Goal: Information Seeking & Learning: Check status

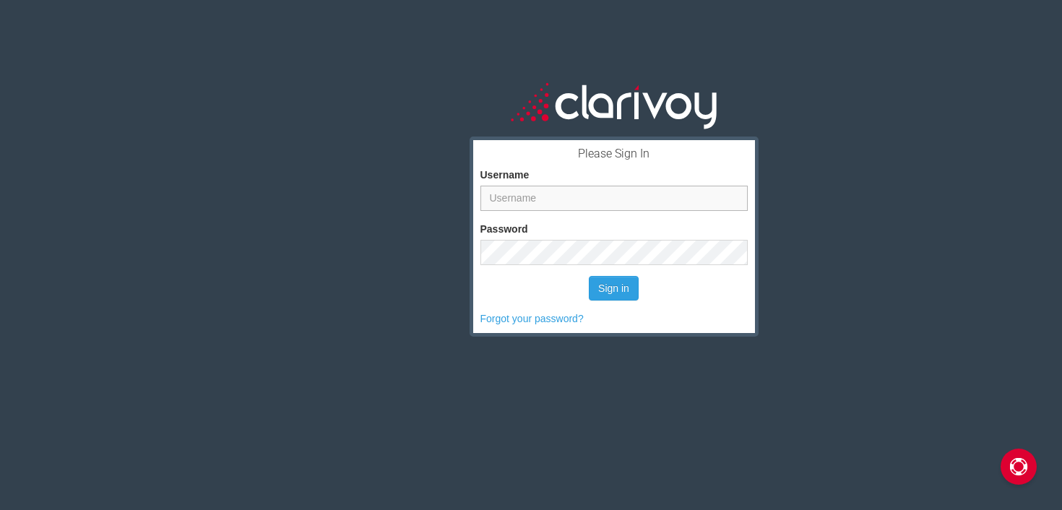
type input "mikedrawe@alpinegmc.com"
click at [620, 191] on input "mikedrawe@alpinegmc.com" at bounding box center [613, 198] width 267 height 25
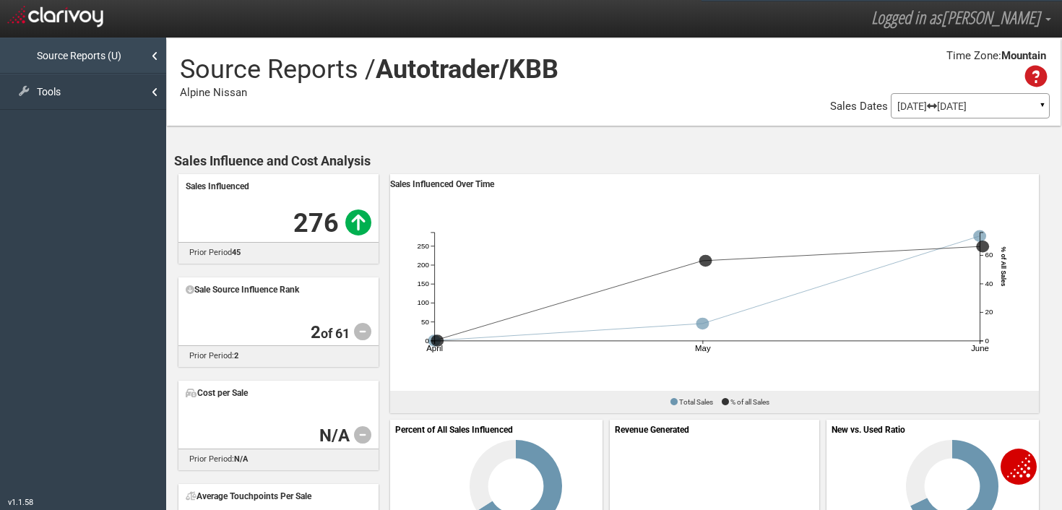
click at [146, 67] on link "Source Reports (U)" at bounding box center [83, 56] width 166 height 36
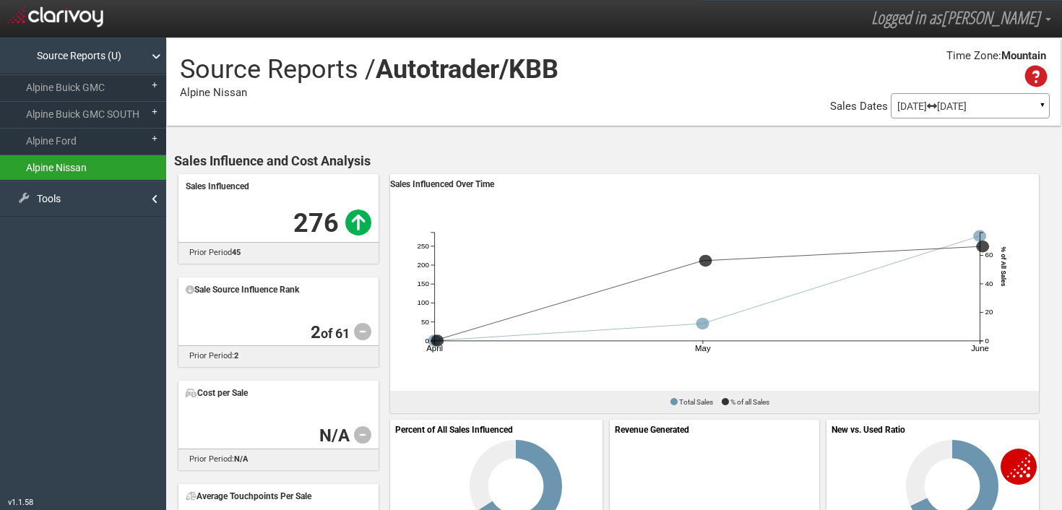
click at [143, 169] on link "Alpine Nissan" at bounding box center [83, 168] width 166 height 26
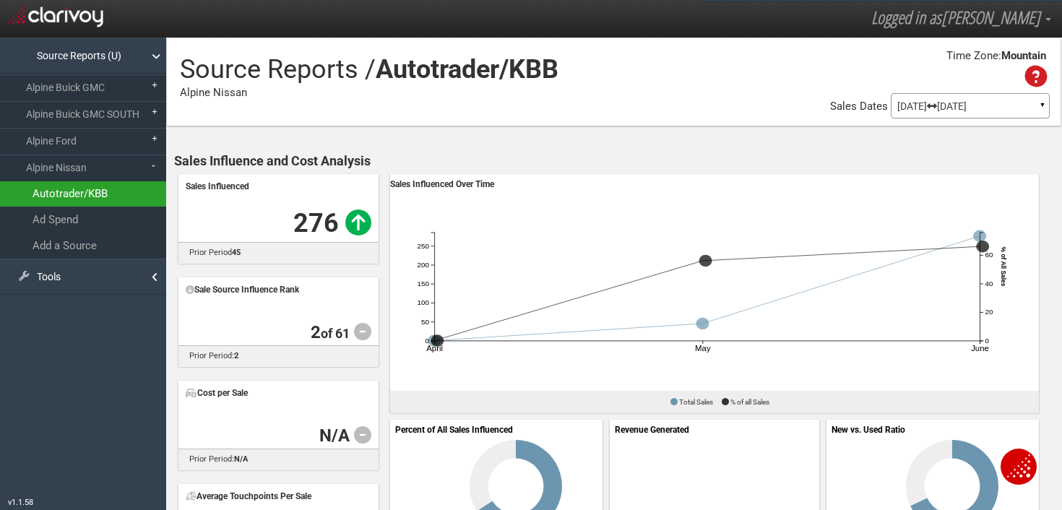
click at [103, 198] on link "Autotrader/KBB" at bounding box center [83, 193] width 166 height 25
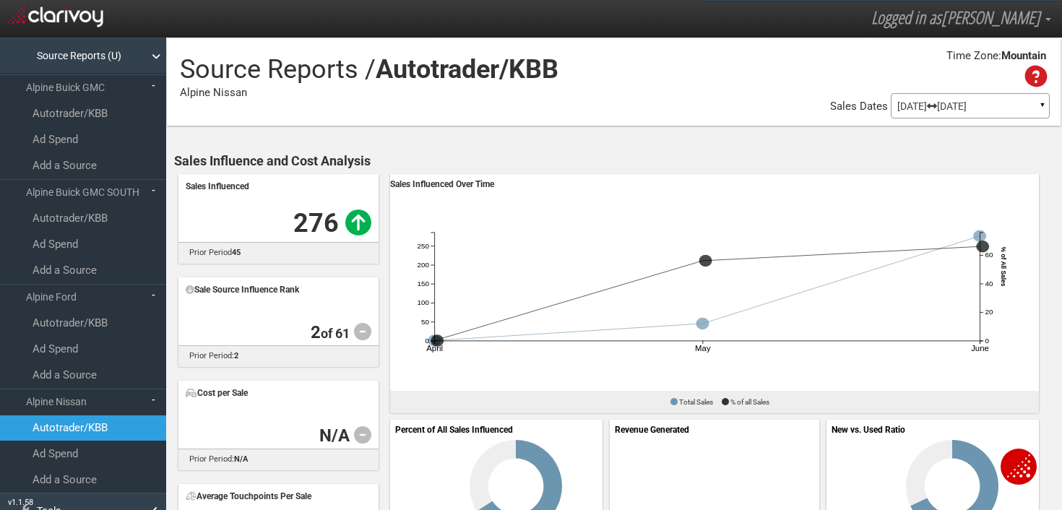
click at [992, 111] on p "[DATE] [DATE]" at bounding box center [970, 106] width 146 height 10
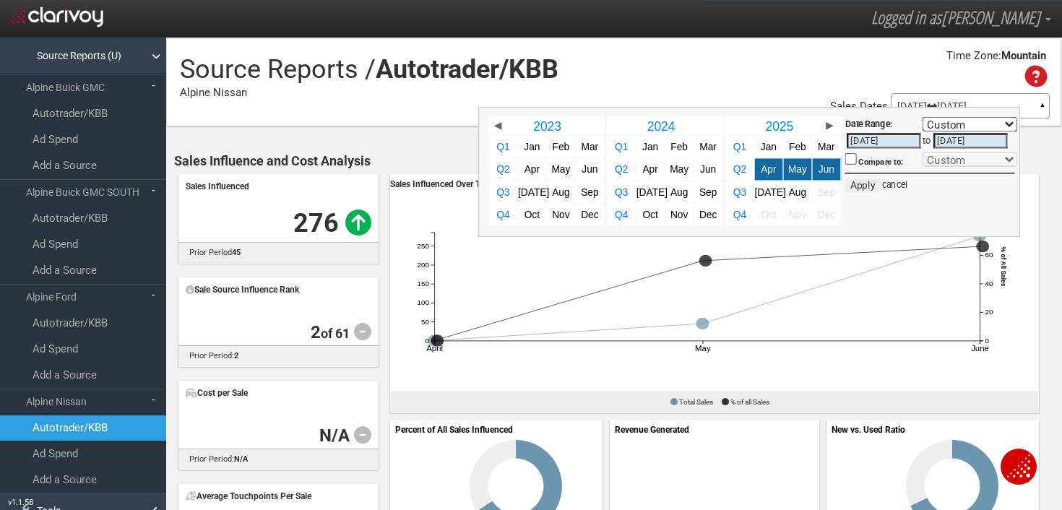
click at [751, 75] on div "Time Zone: Mountain" at bounding box center [613, 69] width 893 height 47
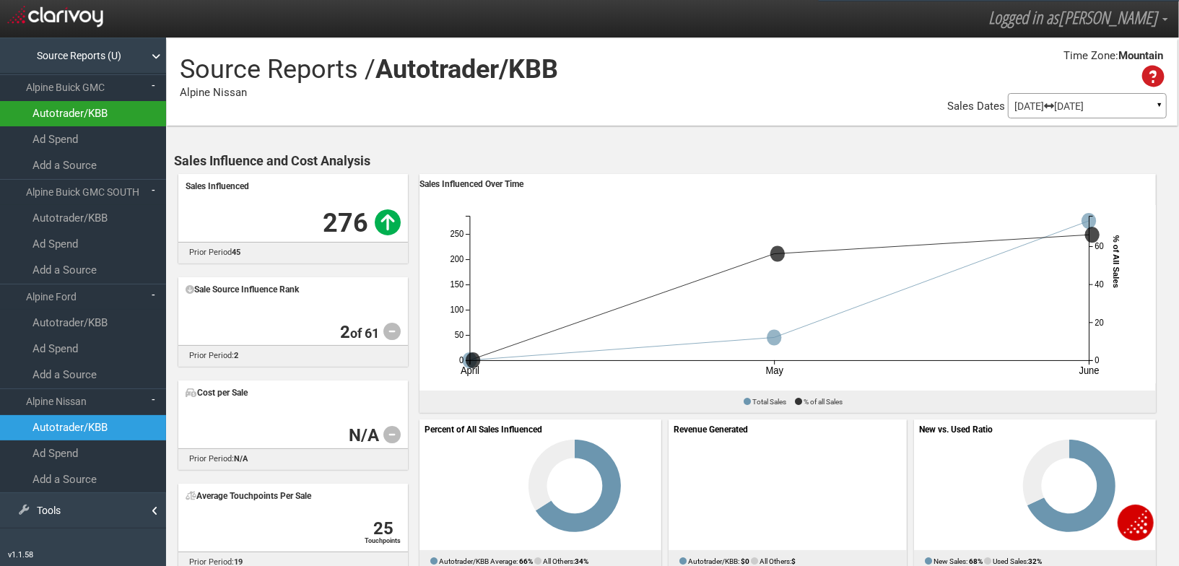
click at [87, 111] on link "Autotrader/KBB" at bounding box center [83, 113] width 166 height 25
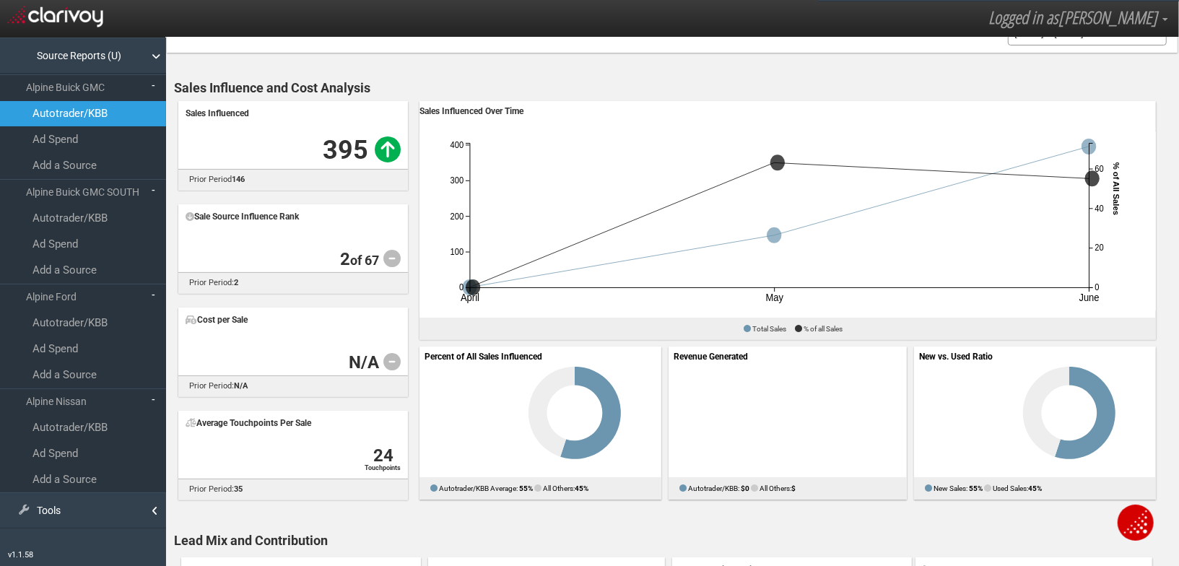
scroll to position [71, 0]
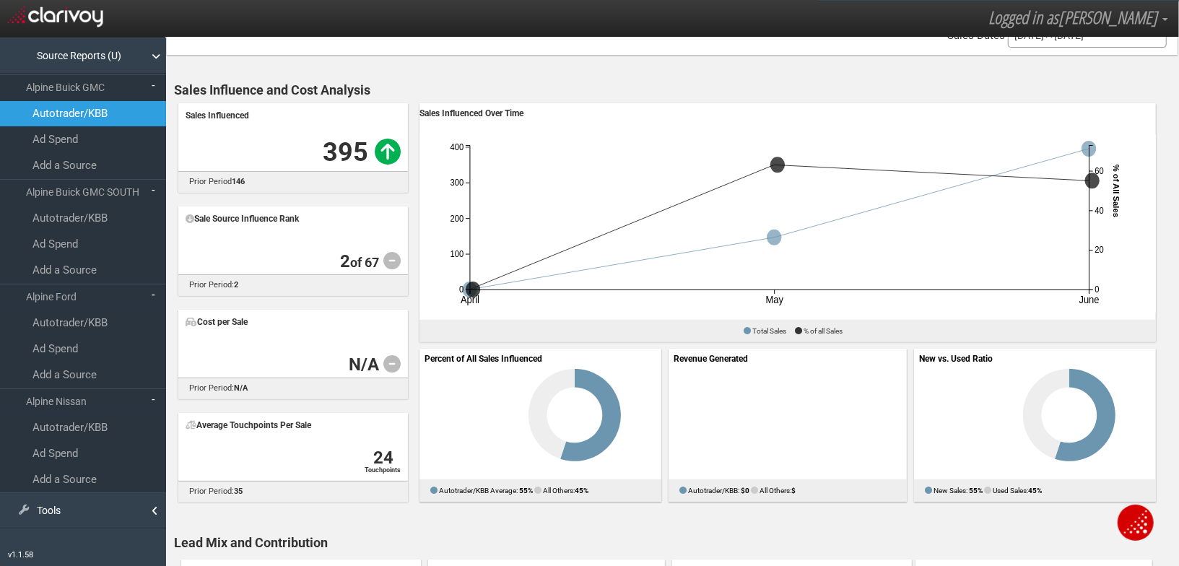
click at [340, 262] on strong "2" at bounding box center [345, 261] width 10 height 20
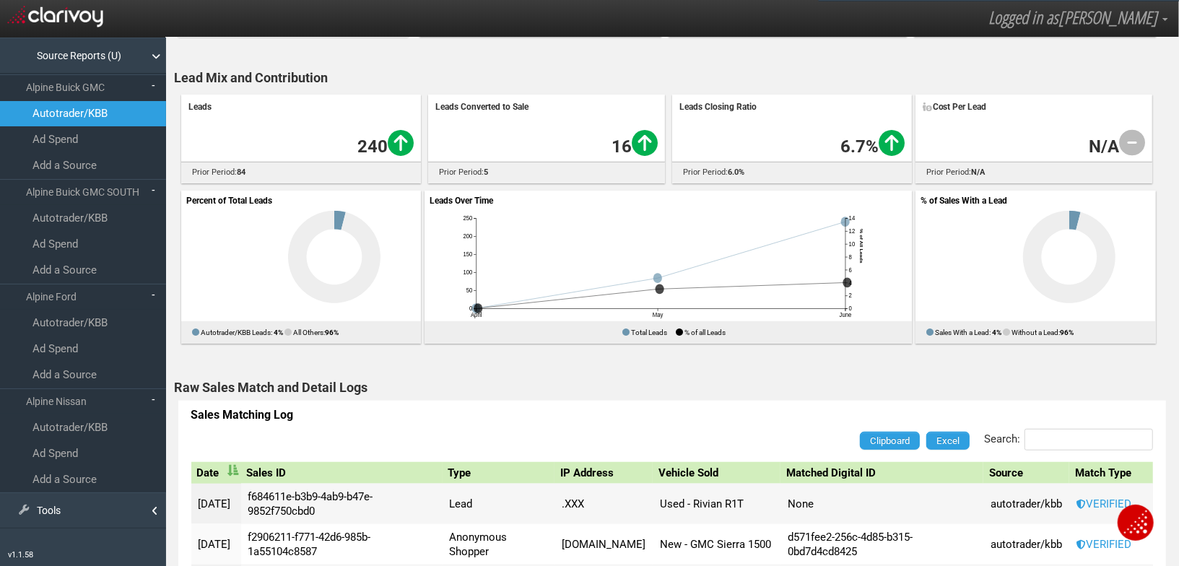
scroll to position [506, 0]
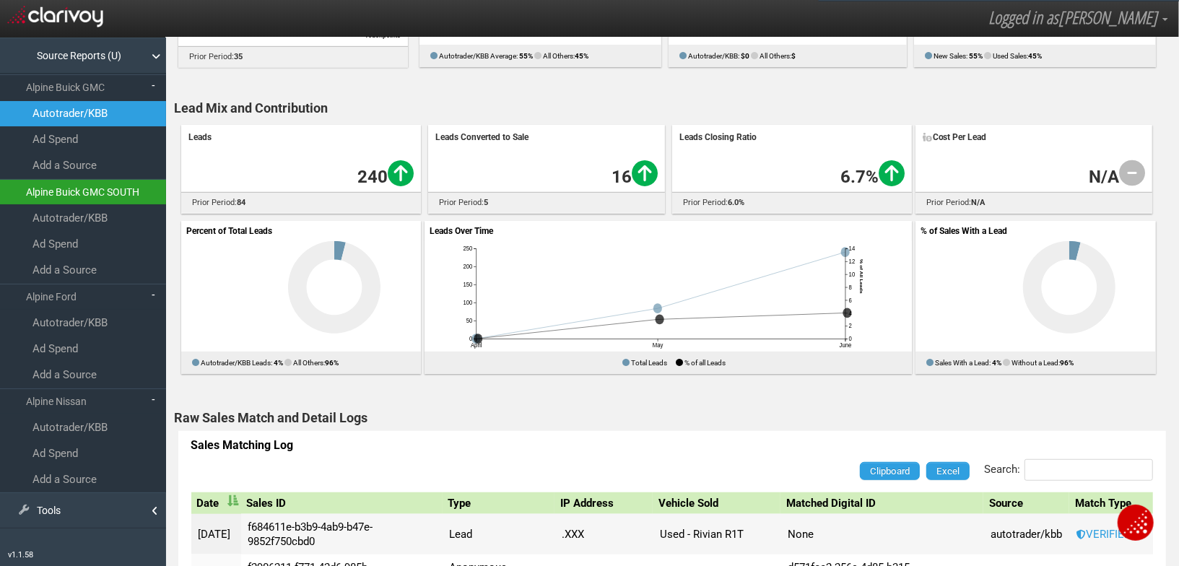
click at [94, 199] on link "Alpine Buick GMC SOUTH" at bounding box center [83, 192] width 166 height 26
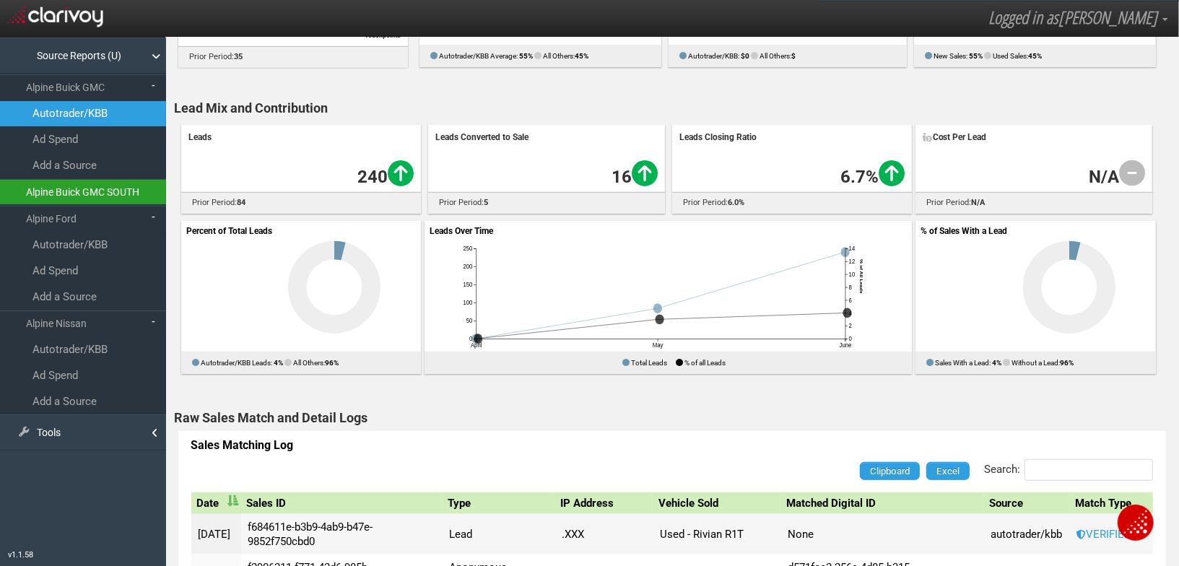
click at [85, 194] on link "Alpine Buick GMC SOUTH" at bounding box center [83, 192] width 166 height 26
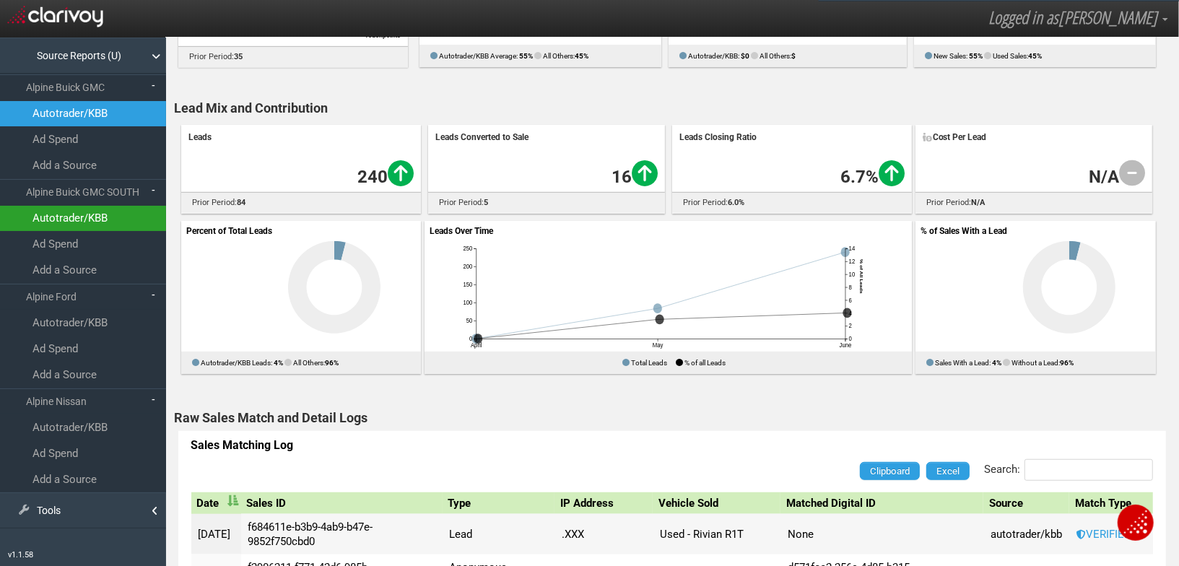
click at [75, 217] on SOUTH_0 "Autotrader/KBB" at bounding box center [83, 218] width 166 height 25
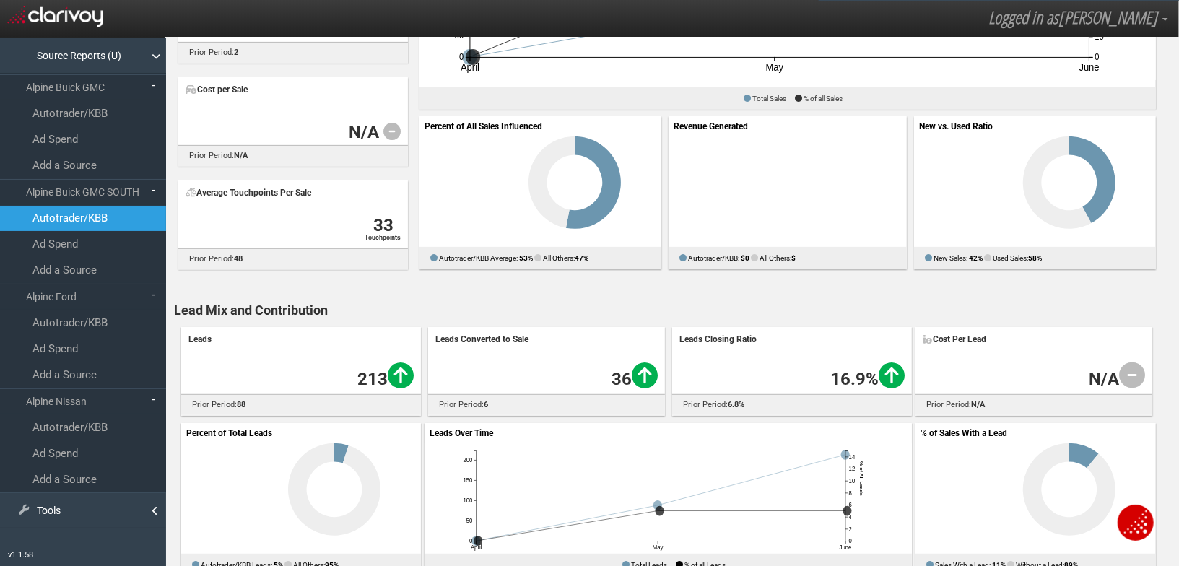
scroll to position [397, 0]
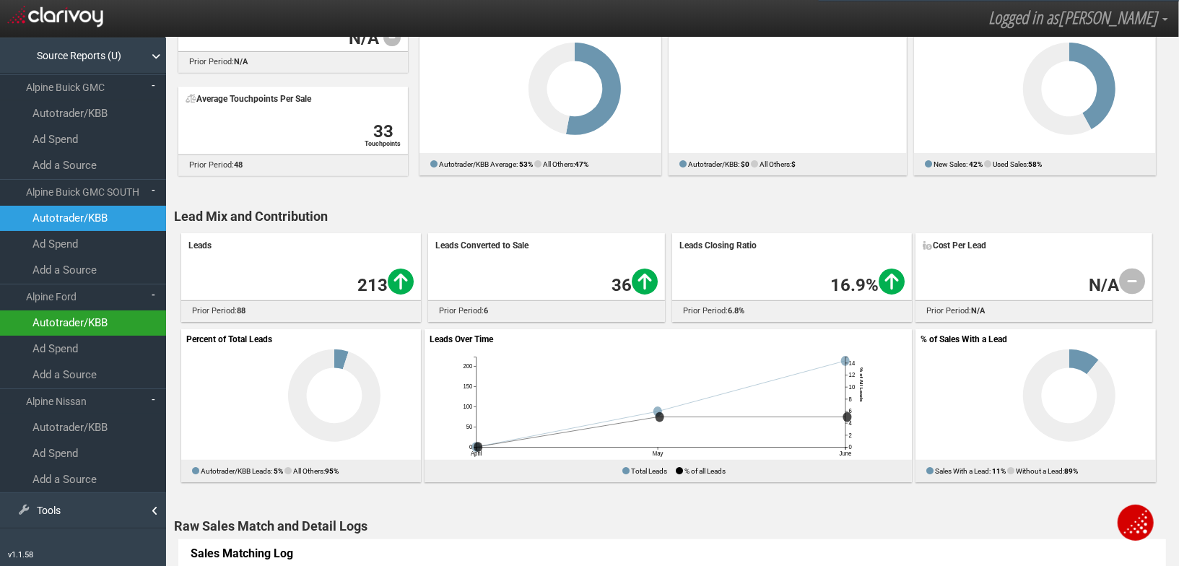
click at [98, 325] on link "Autotrader/KBB" at bounding box center [83, 323] width 166 height 25
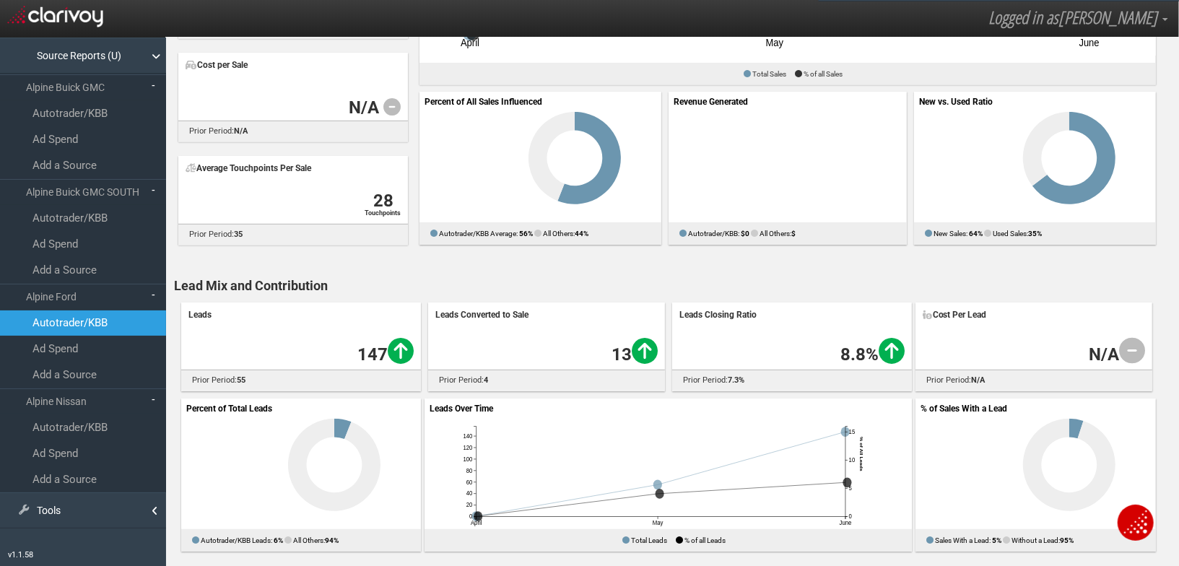
scroll to position [333, 0]
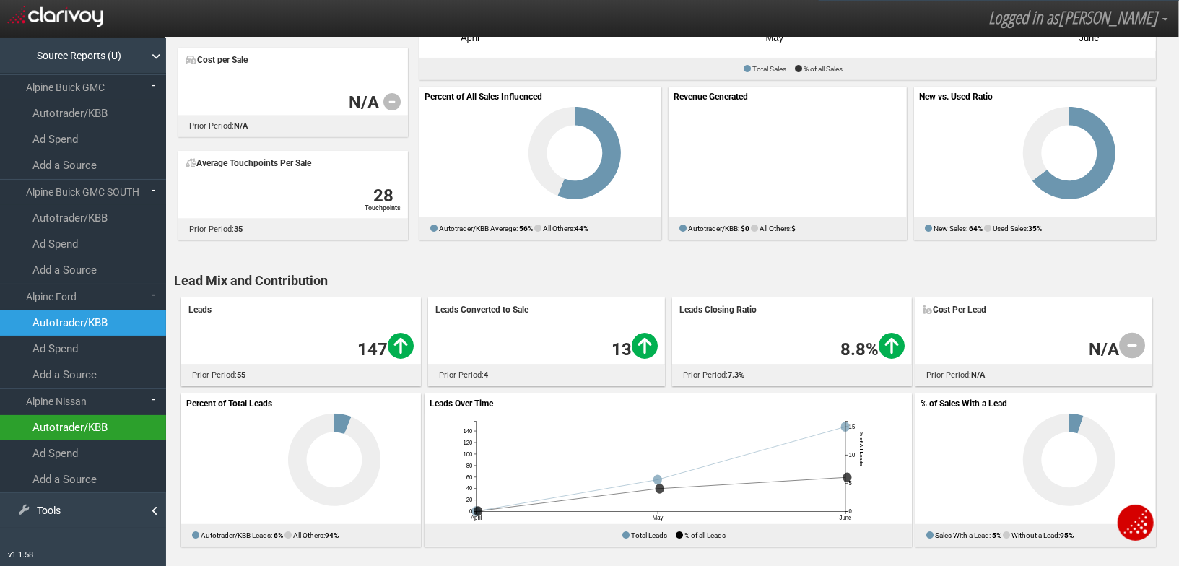
click at [113, 421] on link "Autotrader/KBB" at bounding box center [83, 427] width 166 height 25
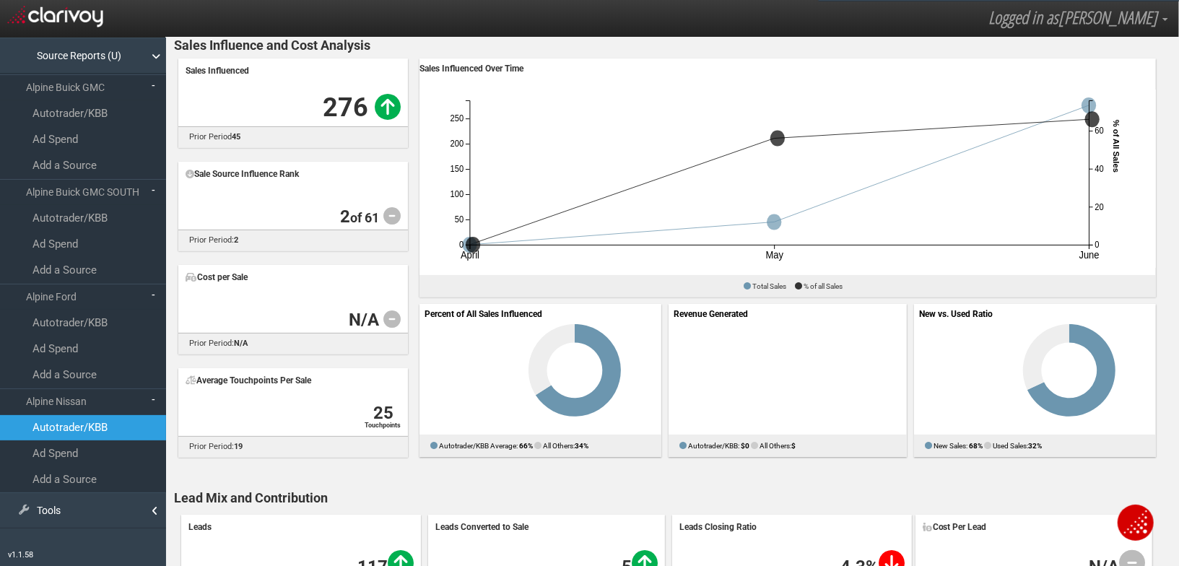
scroll to position [113, 0]
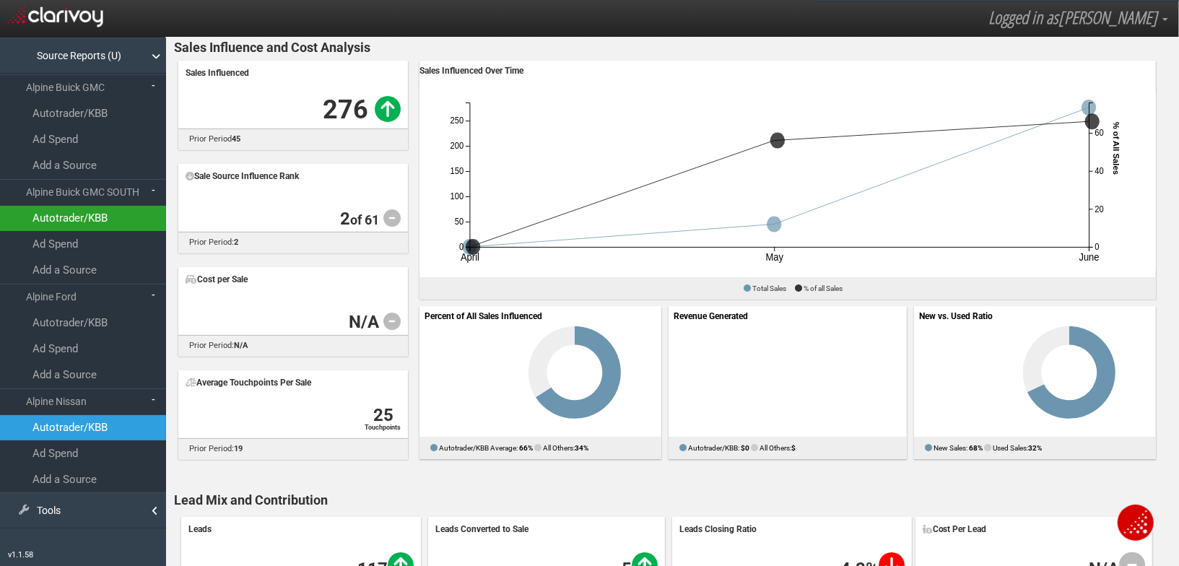
click at [79, 216] on SOUTH_0 "Autotrader/KBB" at bounding box center [83, 218] width 166 height 25
